Goal: Task Accomplishment & Management: Manage account settings

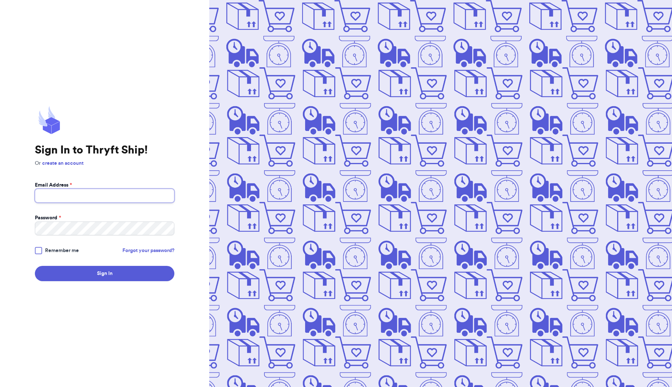
type input "[EMAIL_ADDRESS][DOMAIN_NAME]"
click at [105, 273] on button "Sign In" at bounding box center [105, 273] width 140 height 15
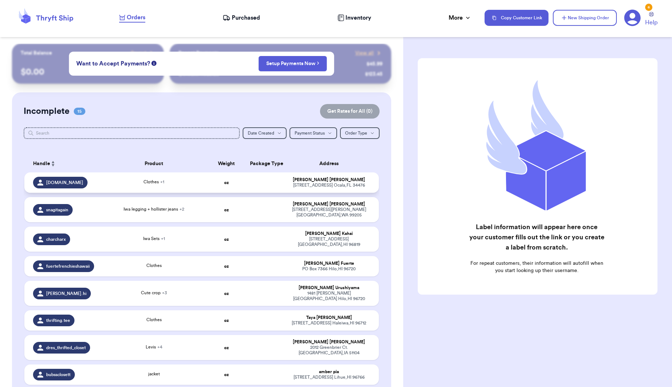
click at [317, 188] on div "[STREET_ADDRESS]" at bounding box center [329, 184] width 82 height 5
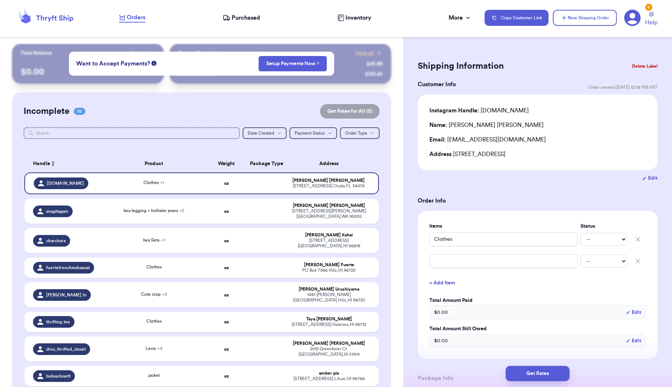
drag, startPoint x: 523, startPoint y: 156, endPoint x: 454, endPoint y: 158, distance: 69.1
click at [454, 158] on div "Address [STREET_ADDRESS]" at bounding box center [538, 154] width 217 height 9
copy div "[STREET_ADDRESS]"
drag, startPoint x: 520, startPoint y: 140, endPoint x: 444, endPoint y: 144, distance: 76.0
click at [447, 143] on div "Email: [EMAIL_ADDRESS][DOMAIN_NAME]" at bounding box center [538, 139] width 217 height 9
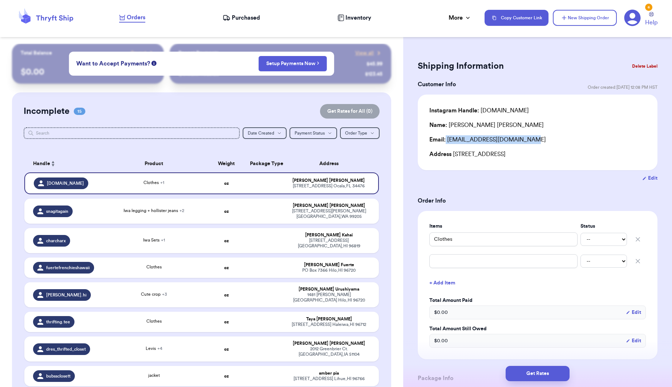
copy div "[EMAIL_ADDRESS][DOMAIN_NAME]"
